Goal: Task Accomplishment & Management: Use online tool/utility

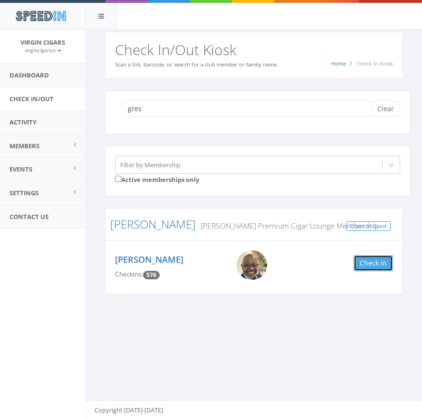
click at [374, 264] on button "Check in" at bounding box center [372, 263] width 39 height 16
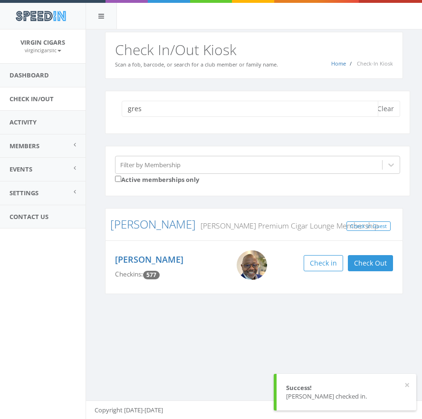
drag, startPoint x: 152, startPoint y: 112, endPoint x: 113, endPoint y: 104, distance: 39.2
click at [114, 104] on div "gres Clear" at bounding box center [257, 112] width 305 height 43
type input "e"
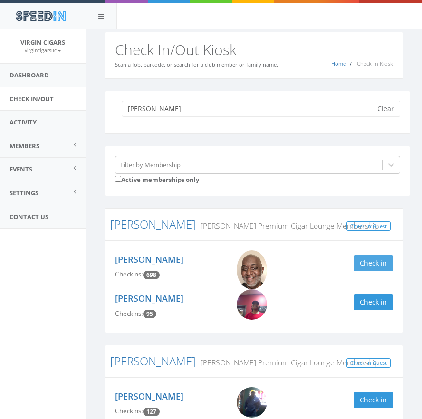
type input "reese"
click at [378, 267] on button "Check in" at bounding box center [372, 263] width 39 height 16
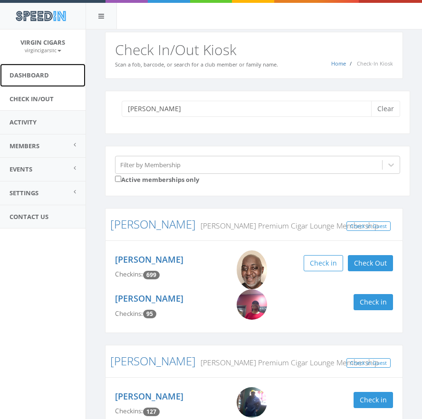
click at [39, 74] on link "Dashboard" at bounding box center [42, 75] width 85 height 23
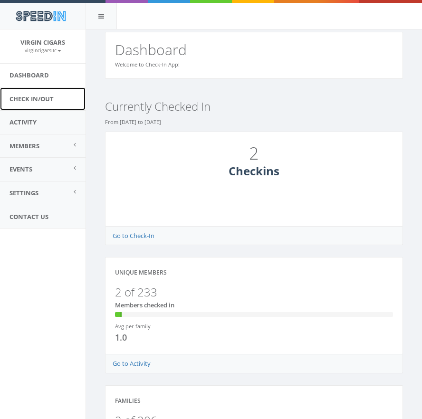
click at [40, 101] on link "Check In/Out" at bounding box center [42, 98] width 85 height 23
